Goal: Task Accomplishment & Management: Manage account settings

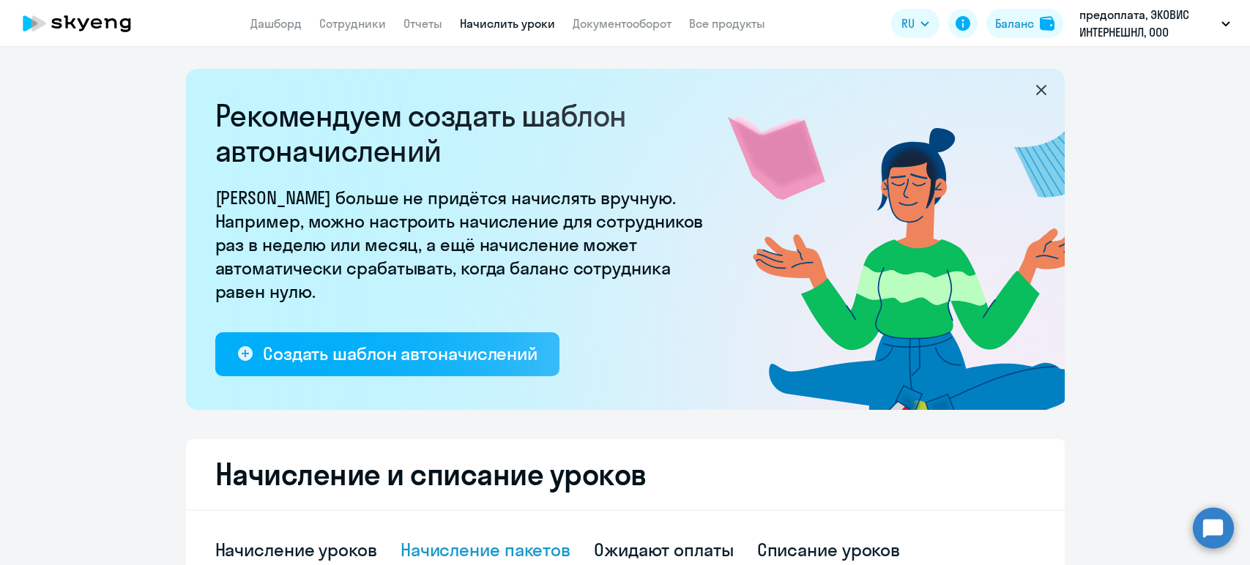
select select "10"
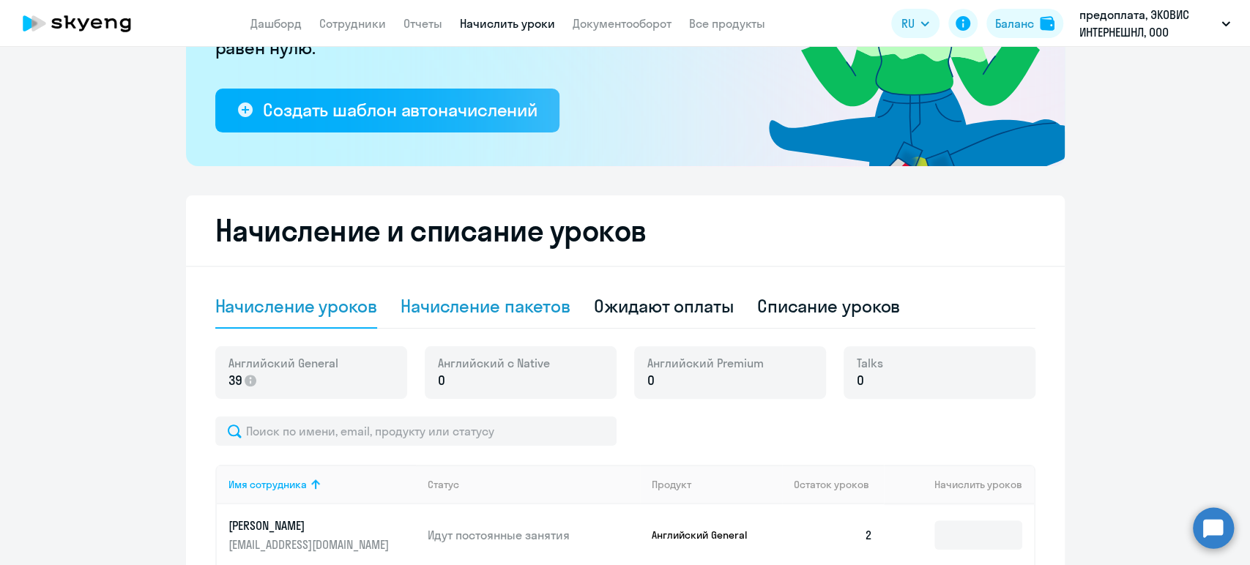
click at [473, 304] on div "Начисление пакетов" at bounding box center [486, 305] width 170 height 23
select select "10"
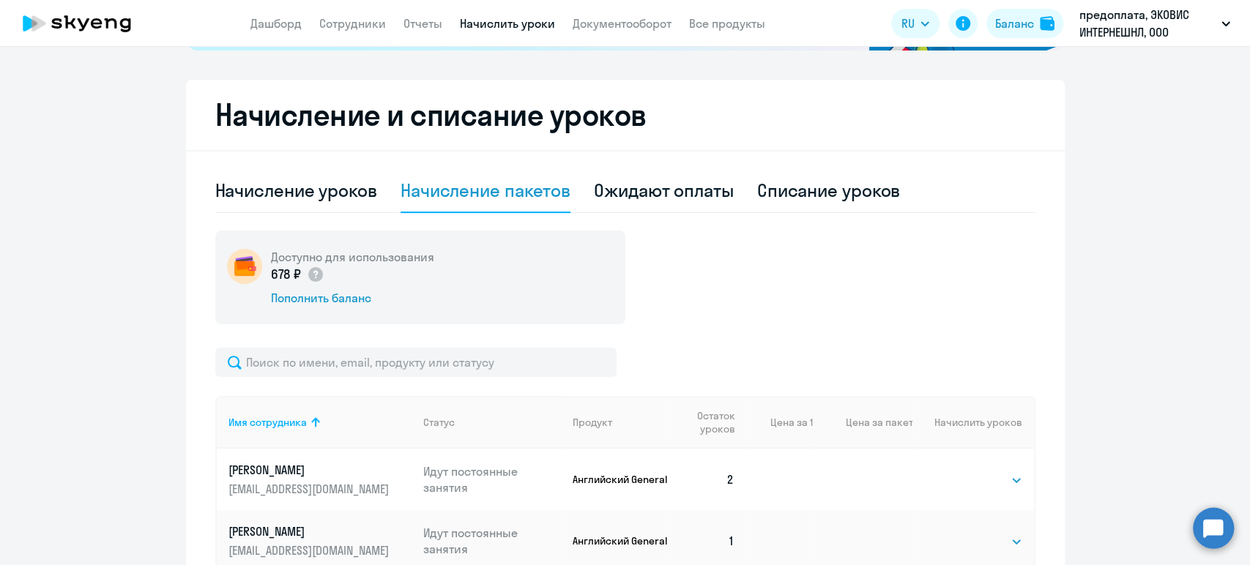
scroll to position [350, 0]
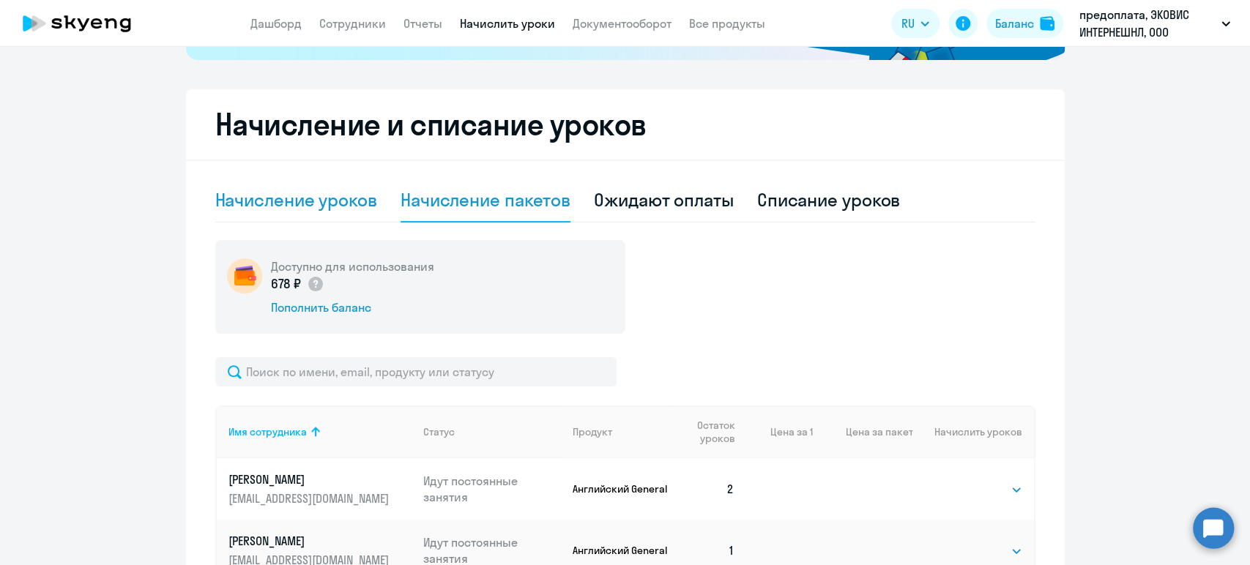
click at [270, 200] on div "Начисление уроков" at bounding box center [296, 199] width 162 height 23
select select "10"
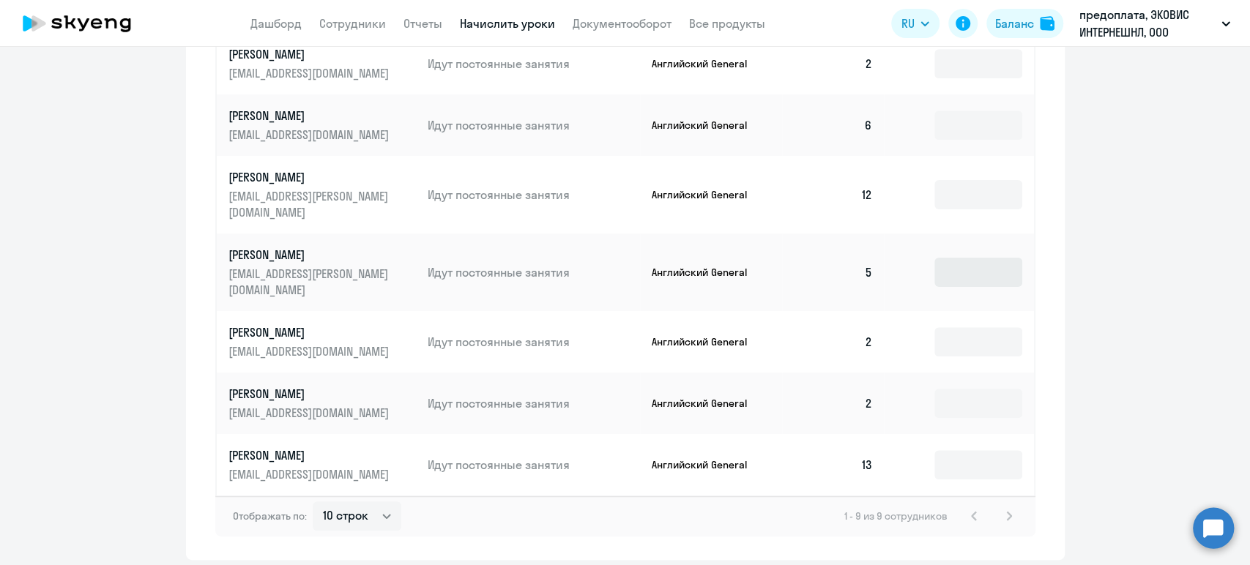
scroll to position [859, 0]
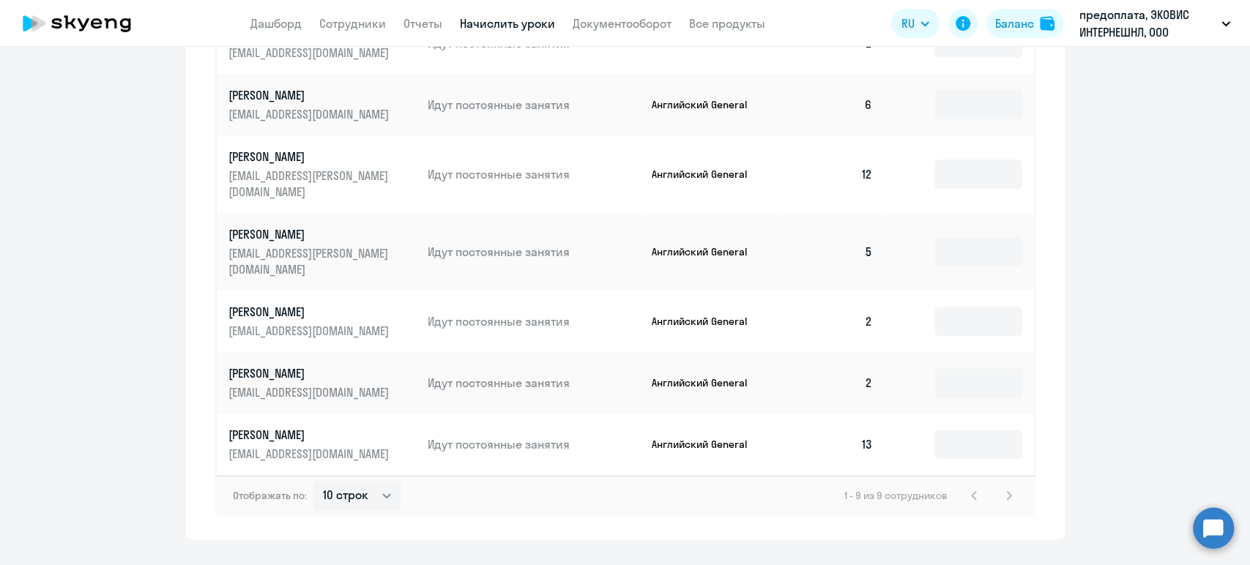
click at [959, 370] on td at bounding box center [958, 383] width 149 height 62
click at [960, 368] on input at bounding box center [979, 382] width 88 height 29
click at [834, 512] on div "Рекомендуем создать шаблон автоначислений Уроки больше не придётся начислять вр…" at bounding box center [625, 306] width 1250 height 519
click at [949, 368] on input at bounding box center [979, 382] width 88 height 29
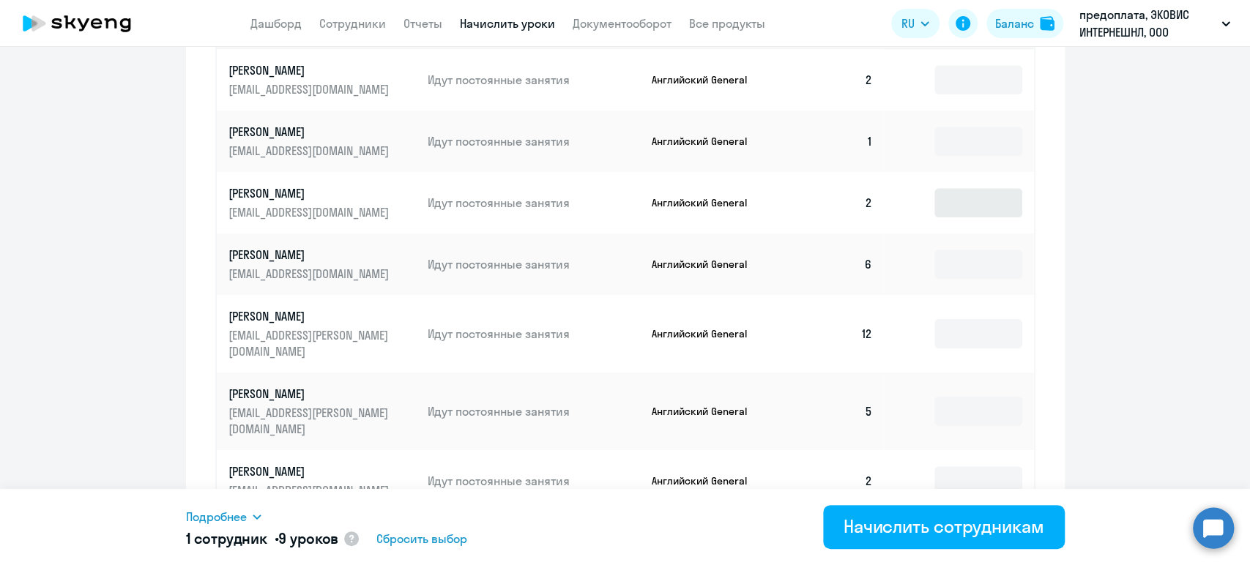
scroll to position [697, 0]
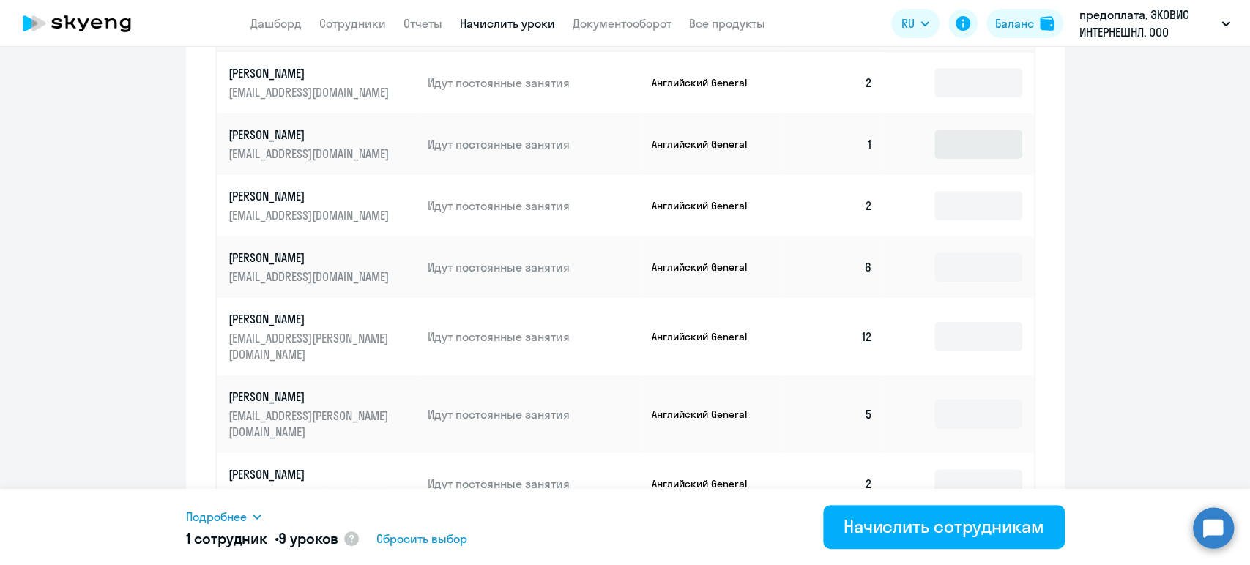
type input "9"
click at [958, 143] on input at bounding box center [979, 144] width 88 height 29
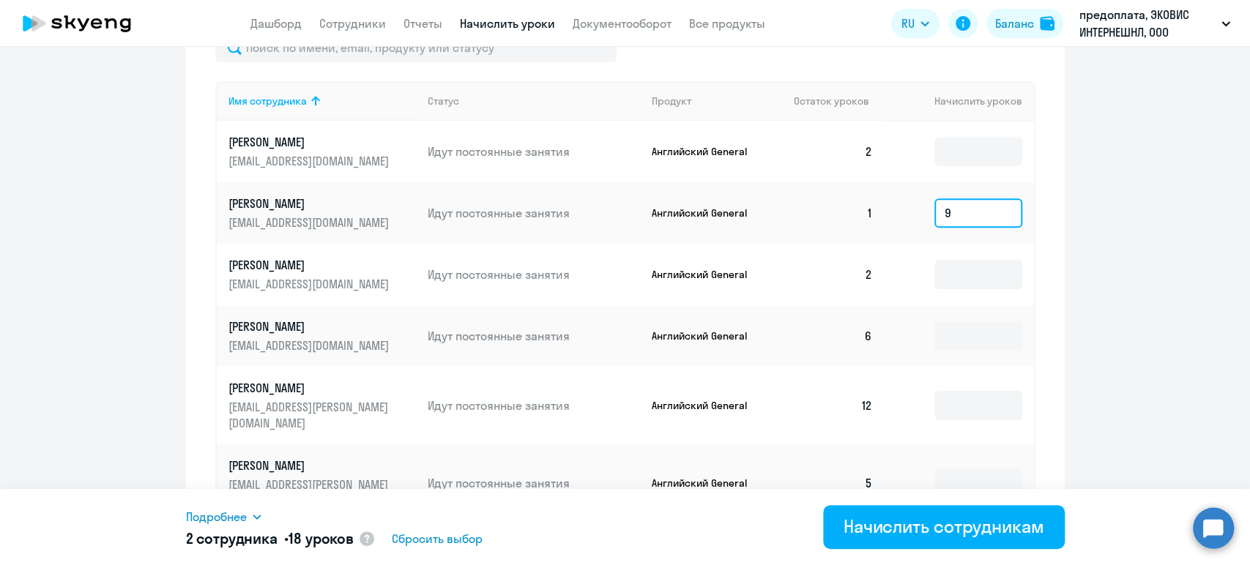
scroll to position [533, 0]
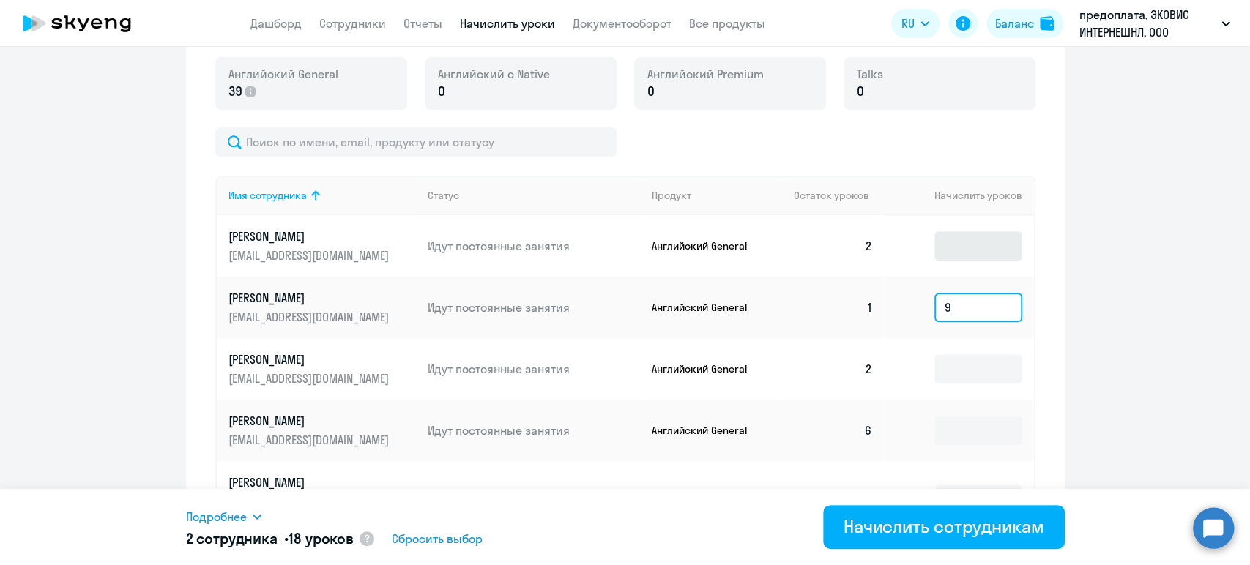
type input "9"
click at [939, 237] on input at bounding box center [979, 245] width 88 height 29
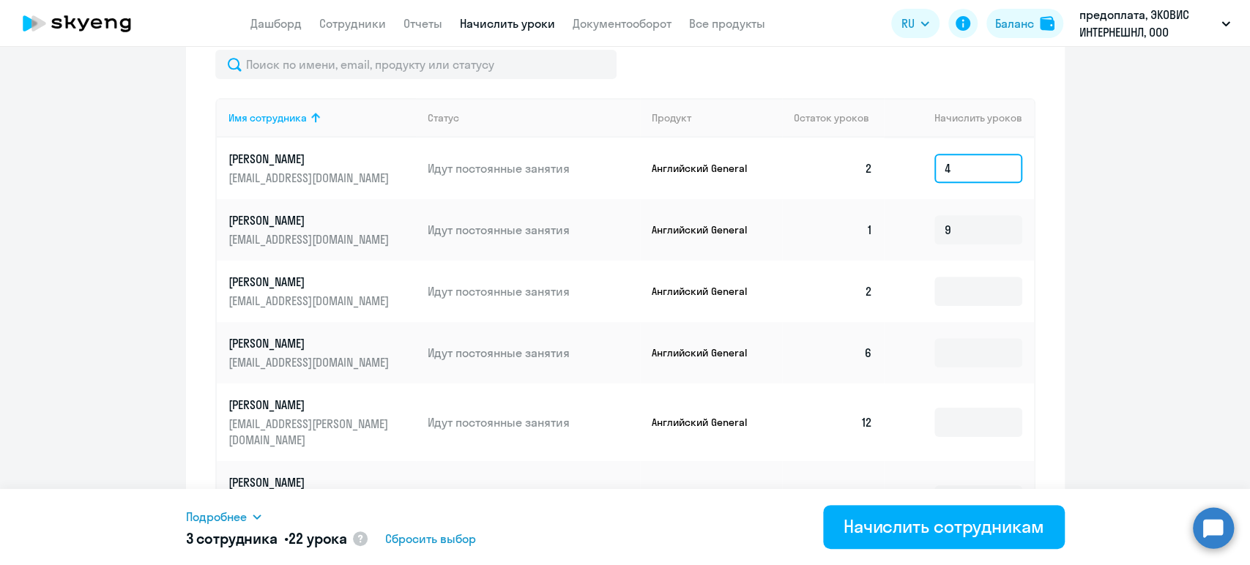
scroll to position [615, 0]
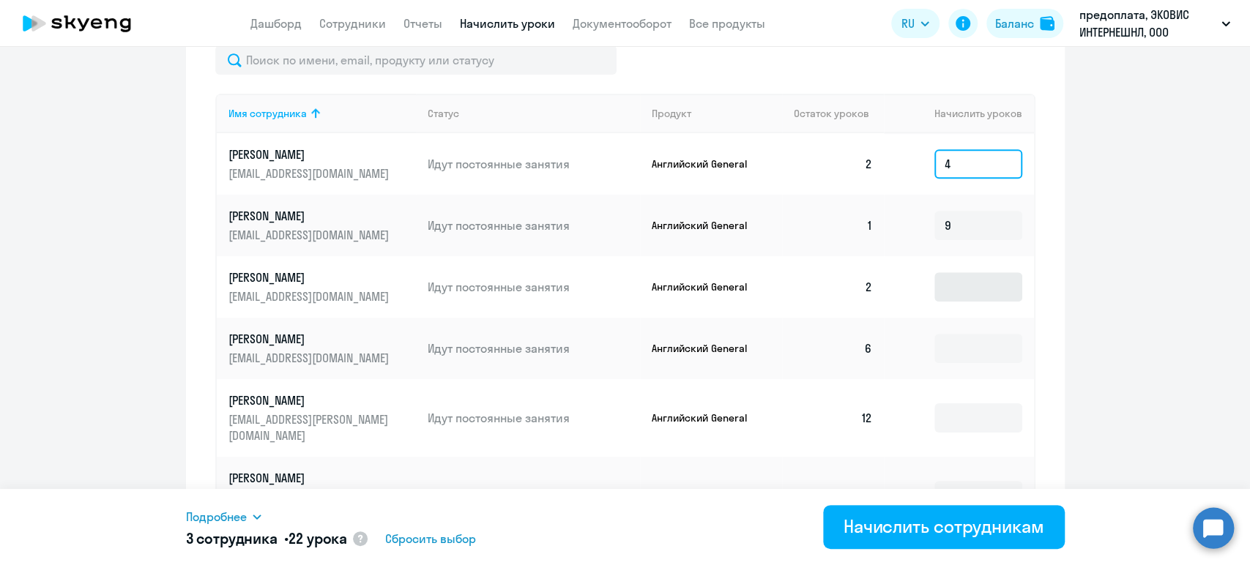
type input "4"
click at [965, 286] on input at bounding box center [979, 286] width 88 height 29
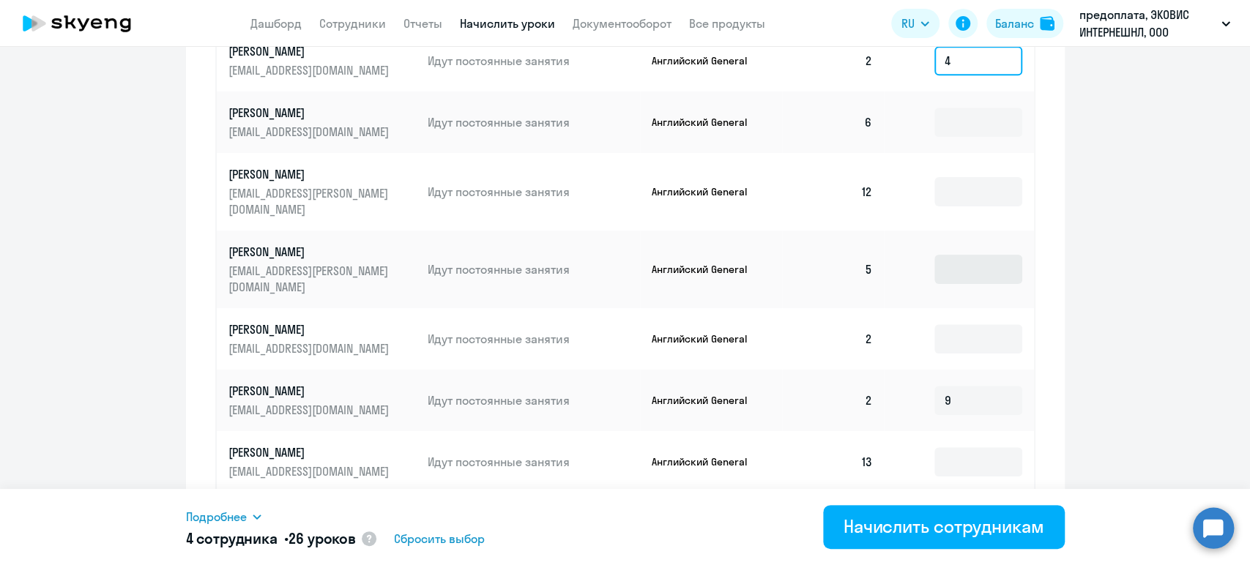
scroll to position [859, 0]
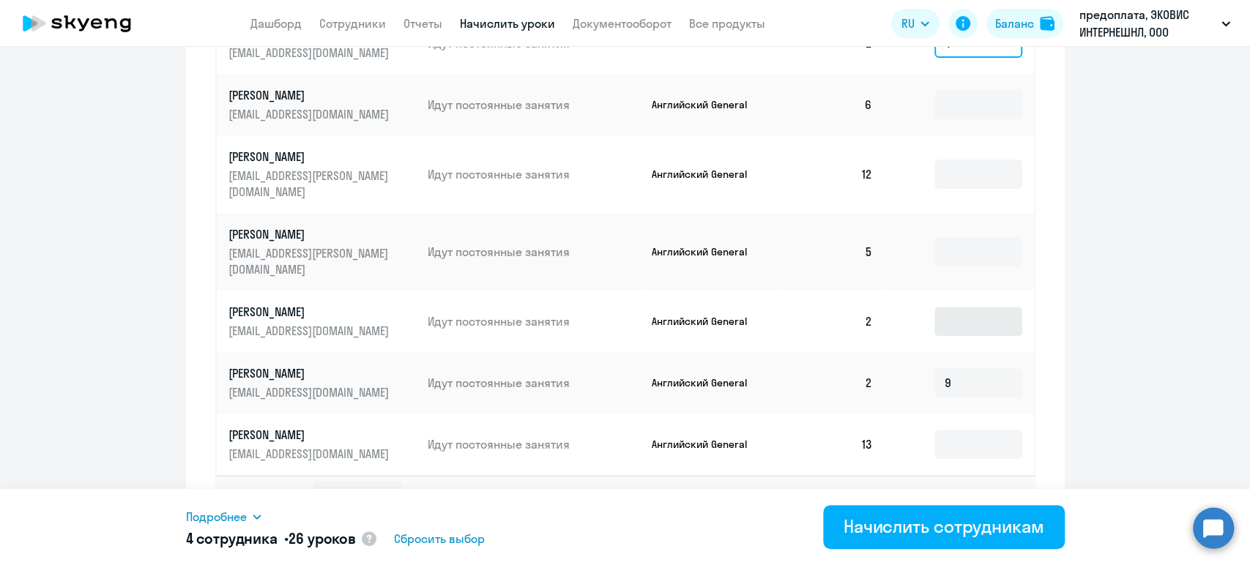
type input "4"
click at [961, 307] on input at bounding box center [979, 321] width 88 height 29
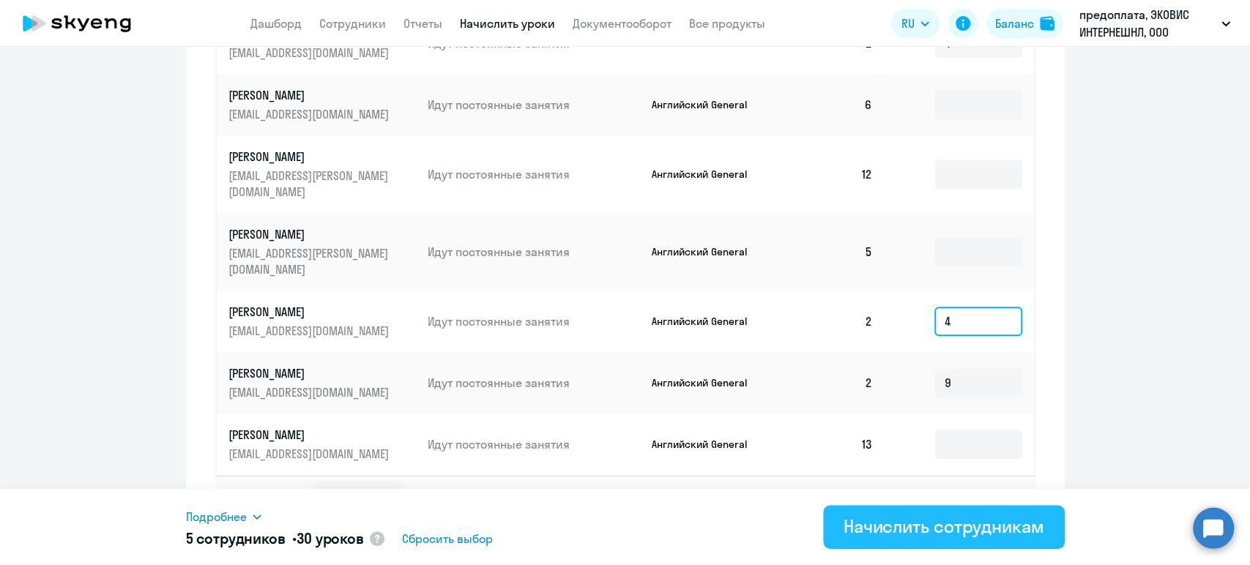
type input "4"
click at [932, 526] on div "Начислить сотрудникам" at bounding box center [944, 526] width 201 height 23
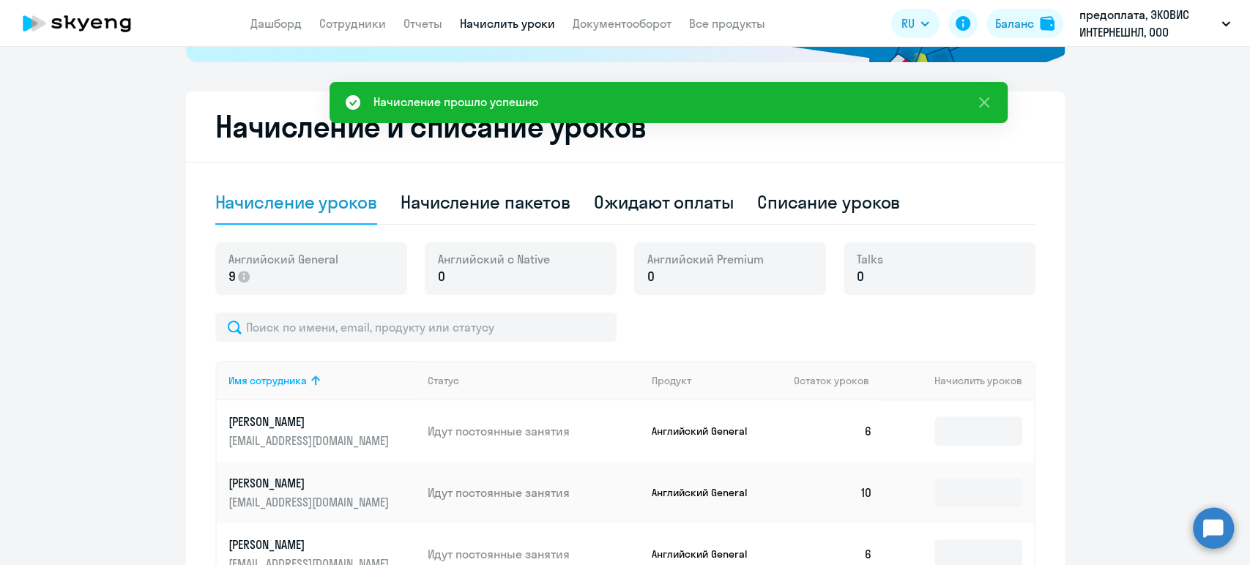
scroll to position [289, 0]
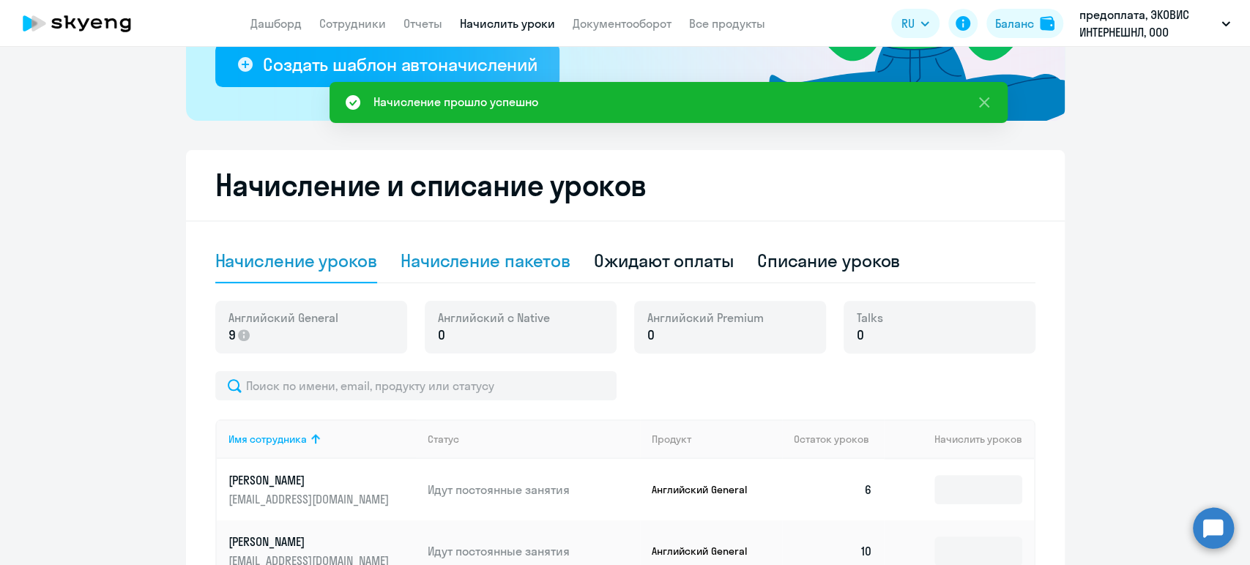
click at [483, 266] on div "Начисление пакетов" at bounding box center [486, 260] width 170 height 23
select select "10"
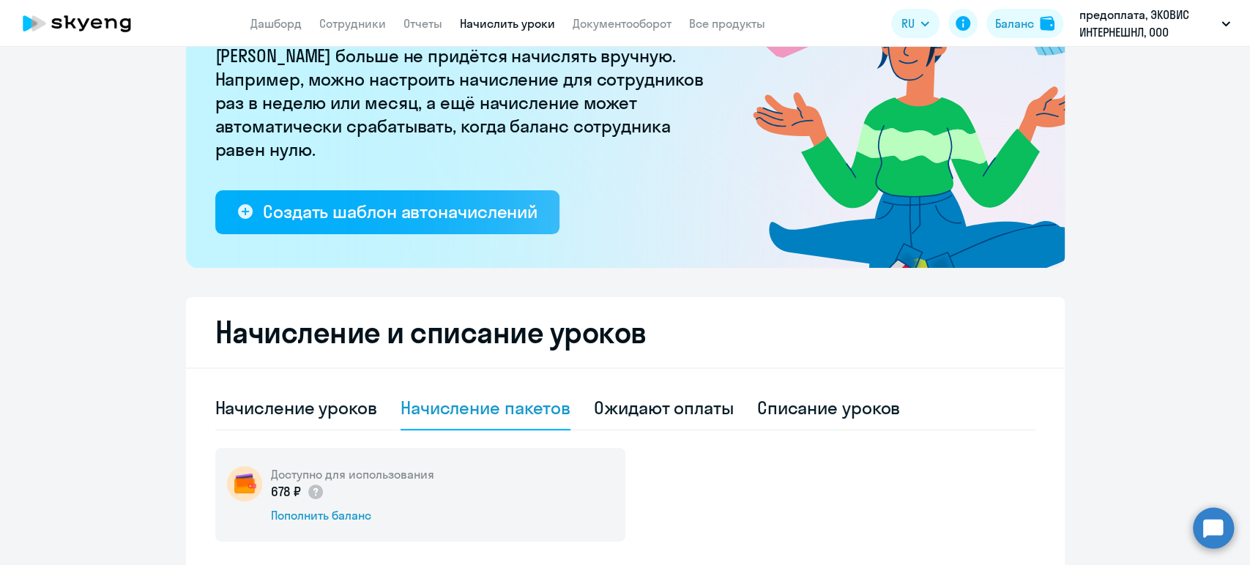
scroll to position [244, 0]
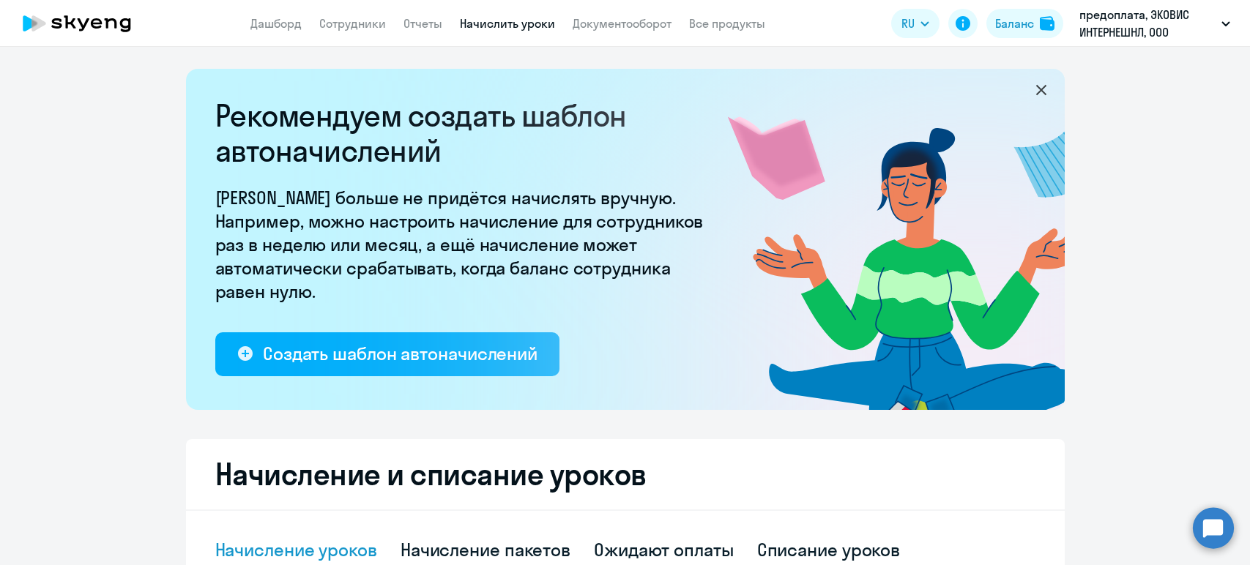
select select "10"
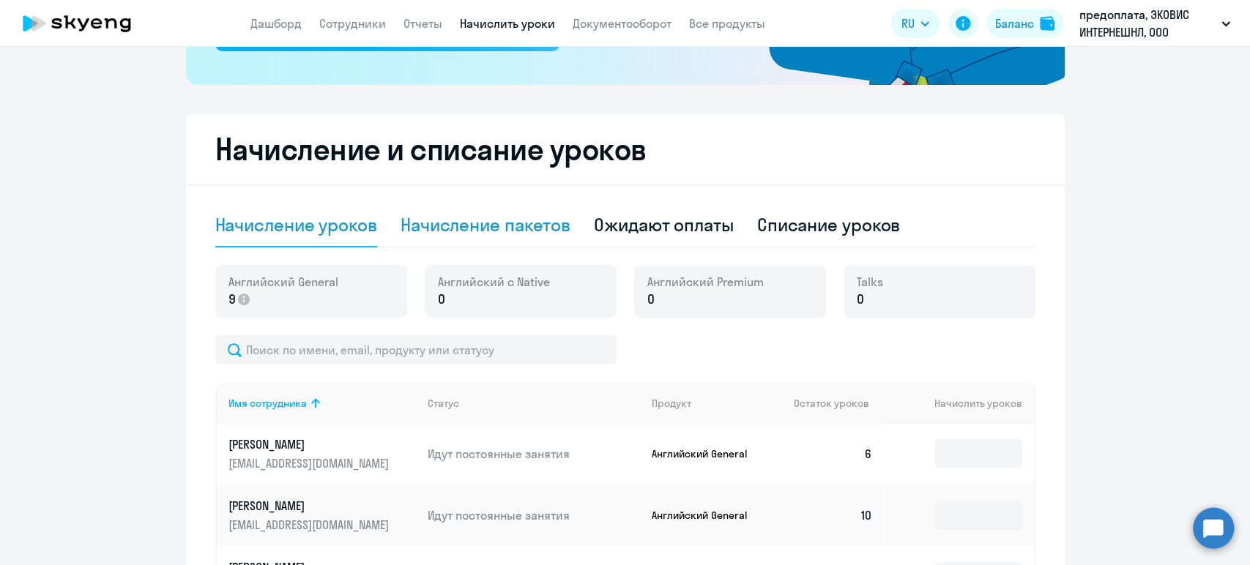
click at [475, 224] on div "Начисление пакетов" at bounding box center [486, 224] width 170 height 23
select select "10"
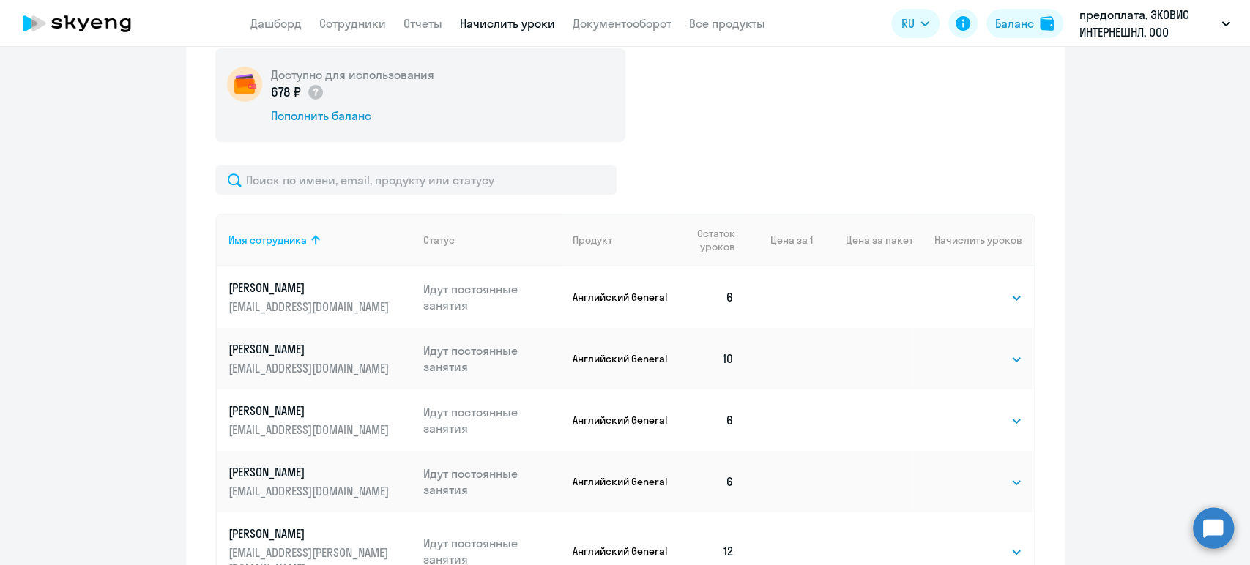
scroll to position [407, 0]
